Goal: Find specific page/section: Find specific page/section

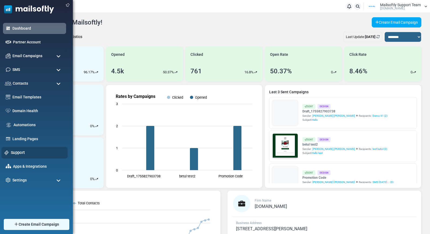
click at [16, 153] on link "Support" at bounding box center [38, 153] width 54 height 6
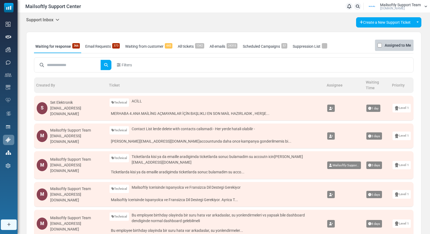
click at [59, 19] on icon at bounding box center [58, 20] width 4 height 4
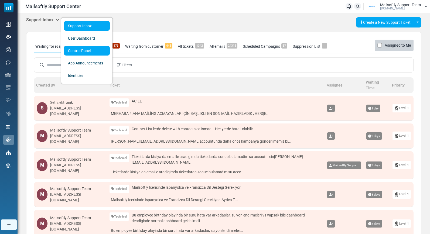
click at [72, 48] on link "Control Panel" at bounding box center [87, 51] width 46 height 10
